Goal: Information Seeking & Learning: Learn about a topic

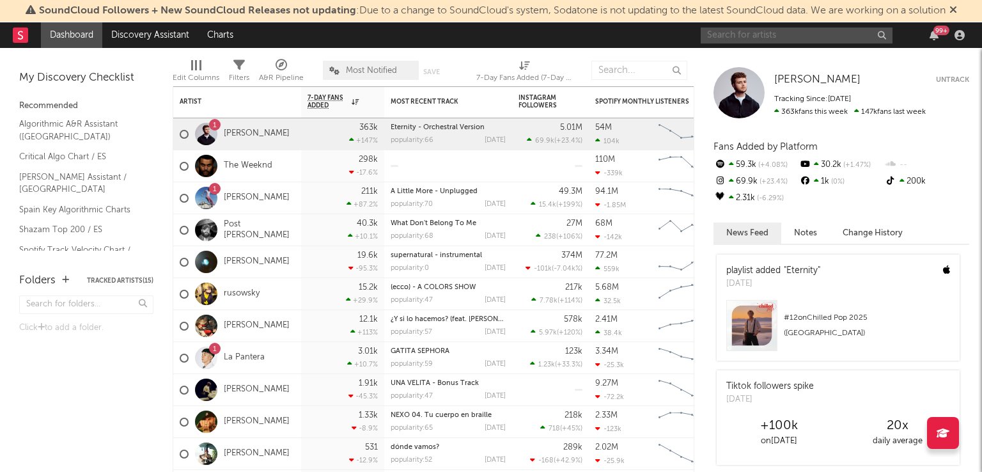
click at [737, 33] on input "text" at bounding box center [797, 35] width 192 height 16
click at [770, 36] on input "text" at bounding box center [797, 35] width 192 height 16
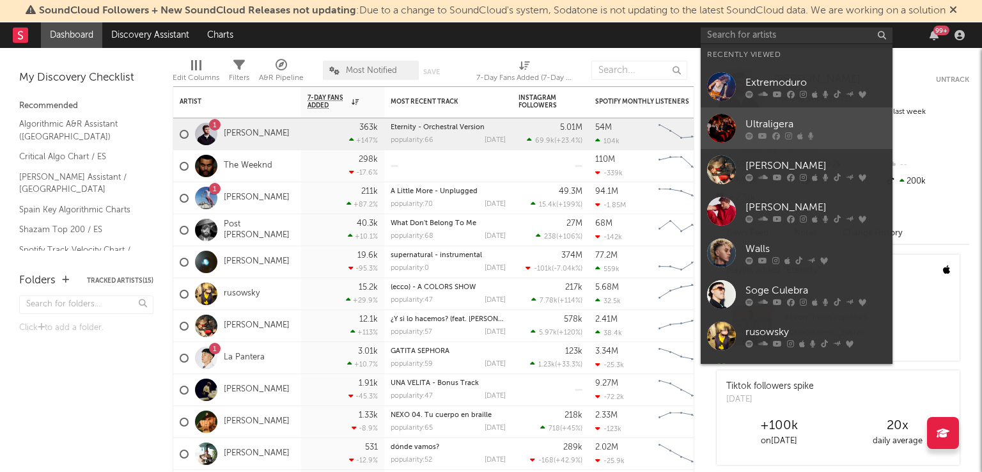
click at [765, 123] on div "Ultraligera" at bounding box center [815, 123] width 141 height 15
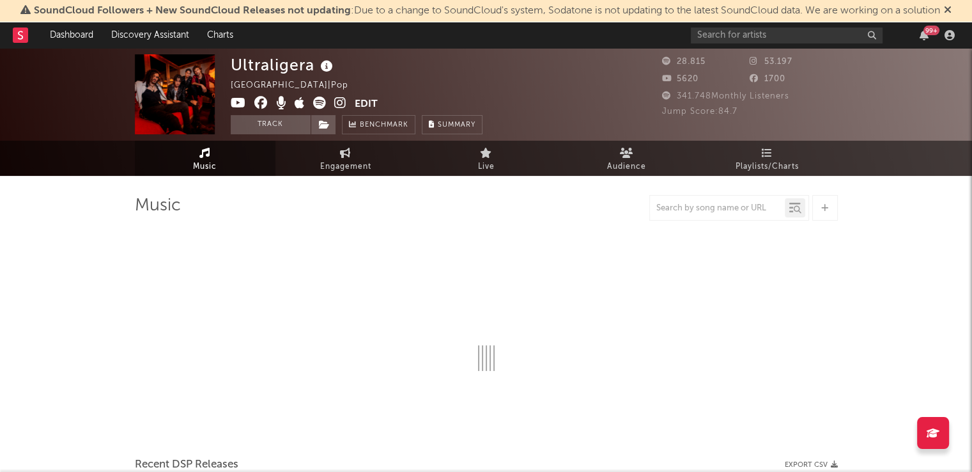
select select "6m"
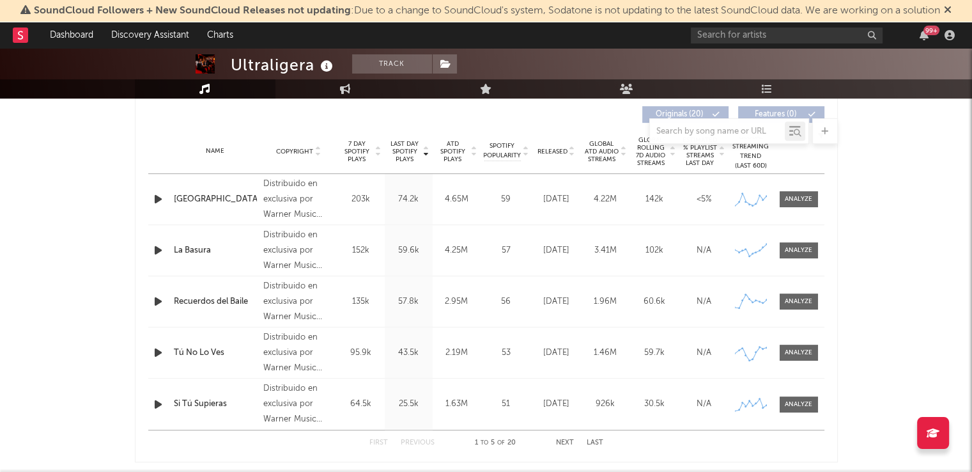
scroll to position [478, 0]
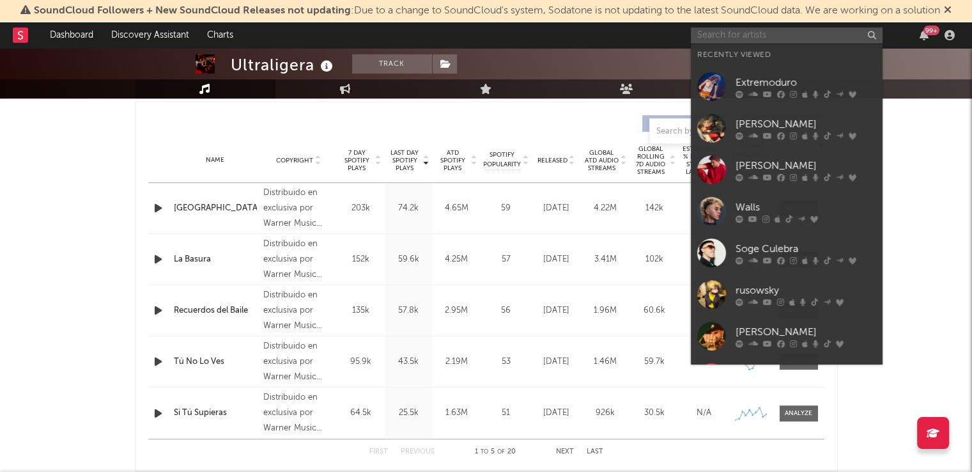
click at [721, 36] on input "text" at bounding box center [787, 35] width 192 height 16
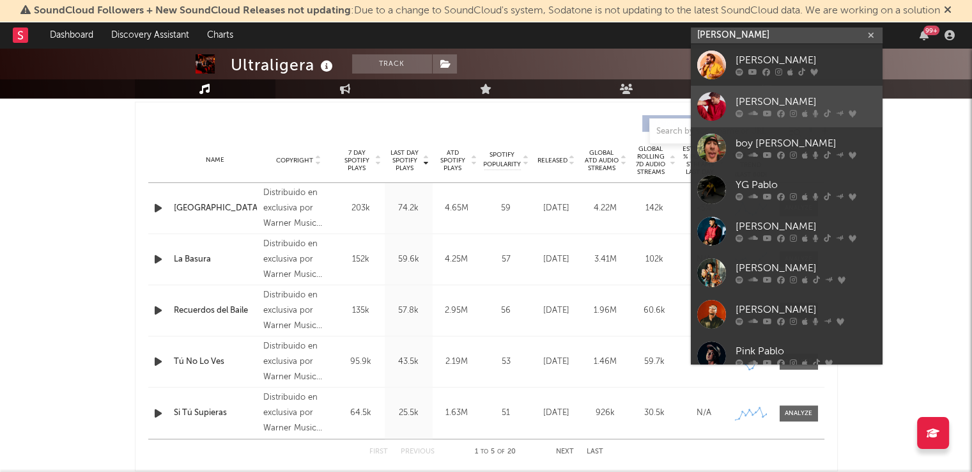
type input "[PERSON_NAME]"
click at [756, 95] on div "[PERSON_NAME]" at bounding box center [806, 102] width 141 height 15
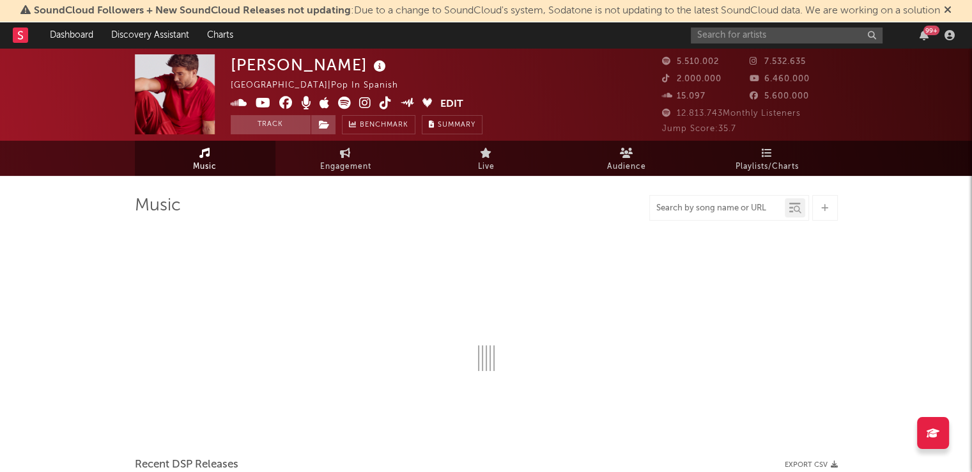
click at [685, 210] on input "text" at bounding box center [717, 208] width 135 height 10
type input "v"
select select "6m"
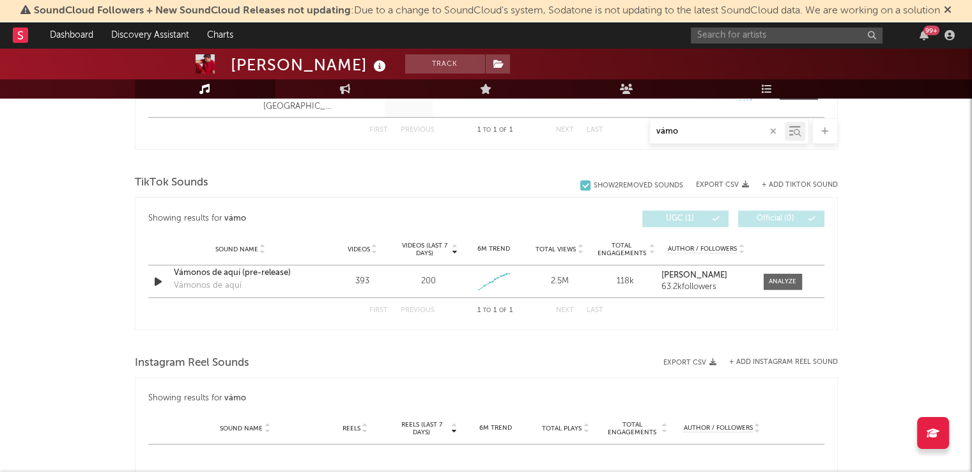
scroll to position [595, 0]
type input "vámo"
click at [792, 279] on div at bounding box center [782, 282] width 27 height 10
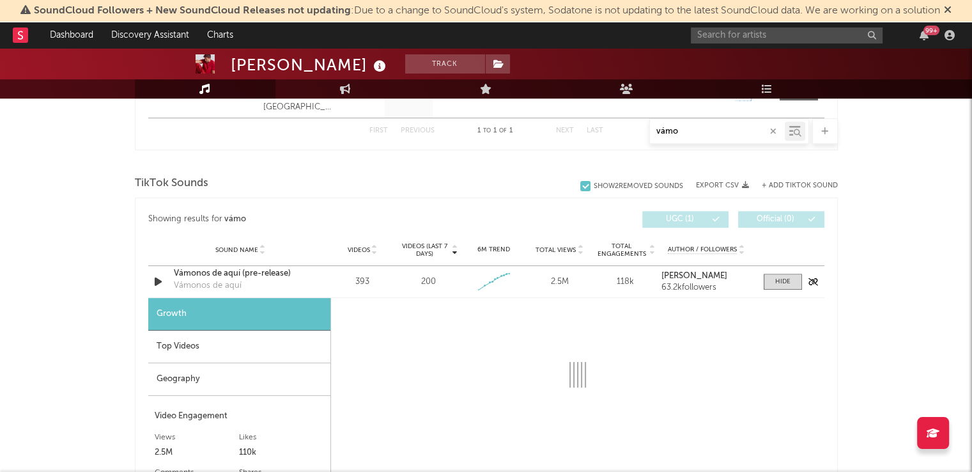
select select "1w"
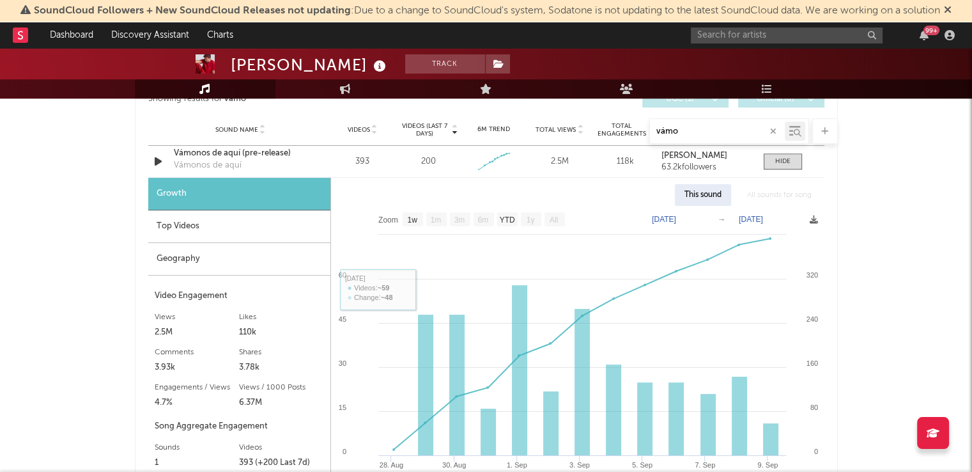
scroll to position [714, 0]
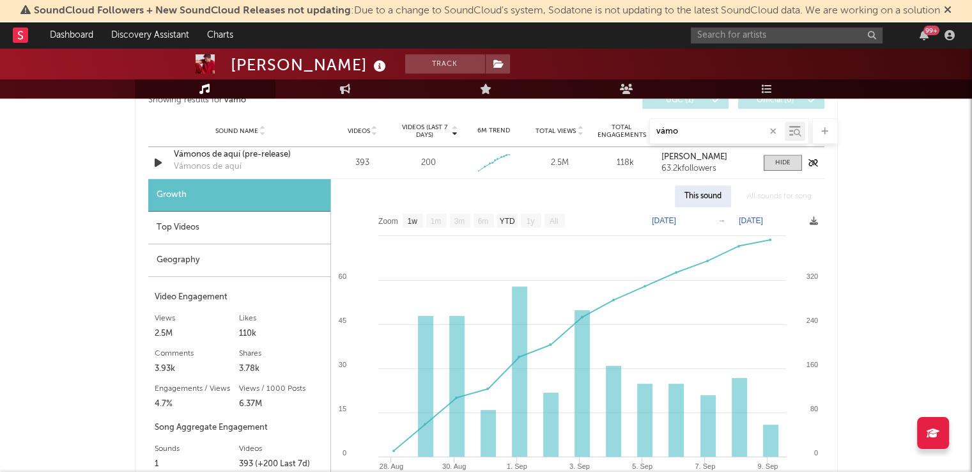
click at [210, 154] on div "Vámonos de aquí (pre-release)" at bounding box center [241, 154] width 134 height 13
